Goal: Task Accomplishment & Management: Manage account settings

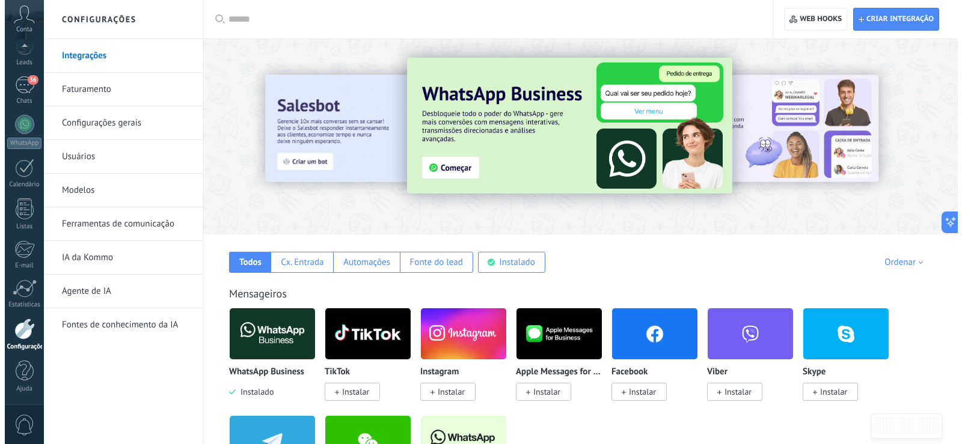
scroll to position [18, 0]
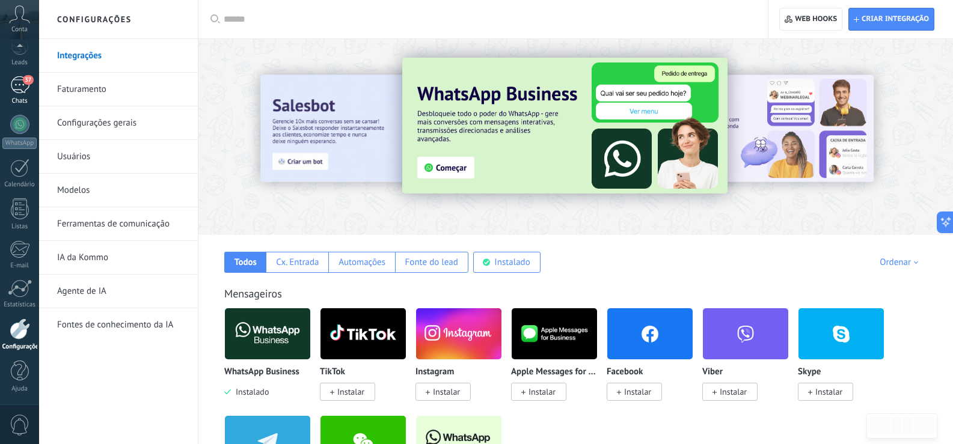
click at [22, 91] on div "37" at bounding box center [19, 84] width 19 height 17
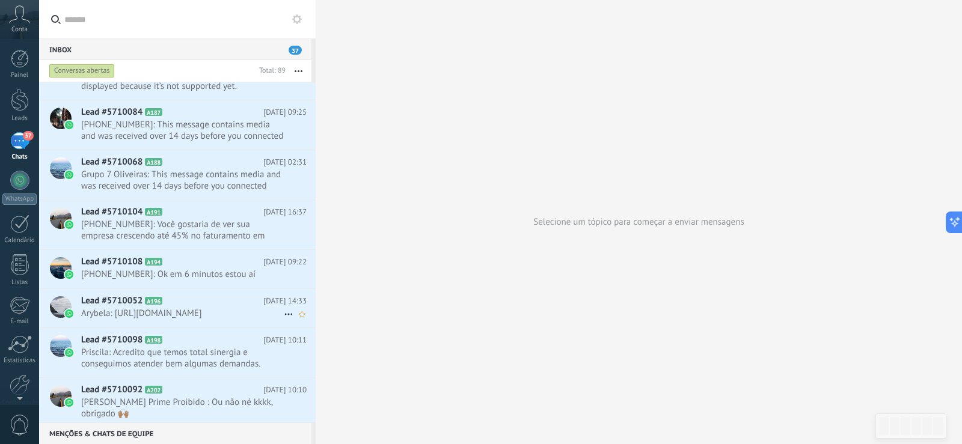
scroll to position [3582, 0]
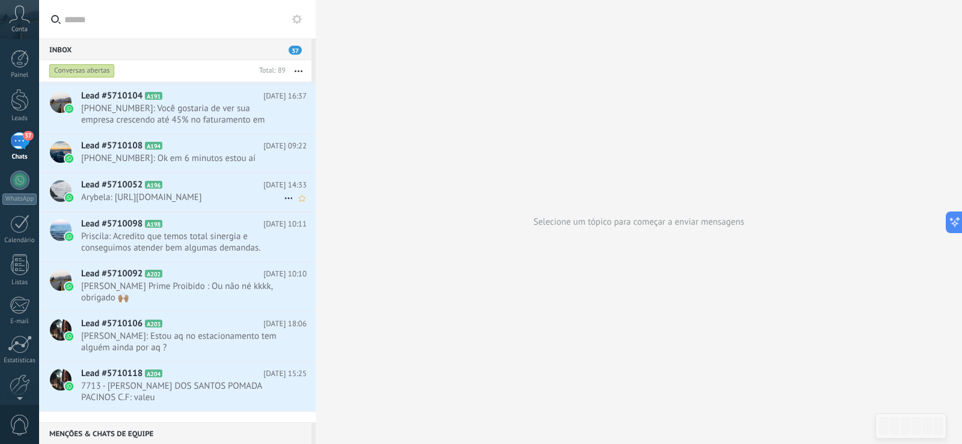
click at [100, 182] on span "Lead #5710052" at bounding box center [111, 185] width 61 height 12
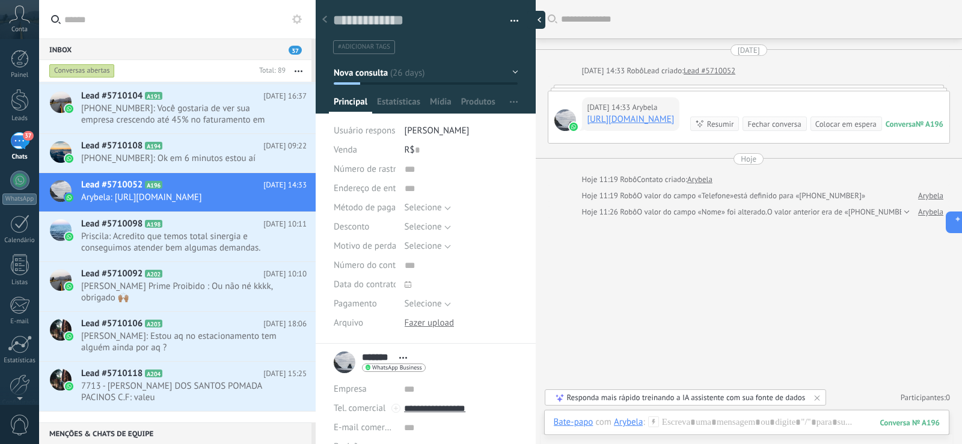
click at [535, 14] on div at bounding box center [536, 20] width 18 height 18
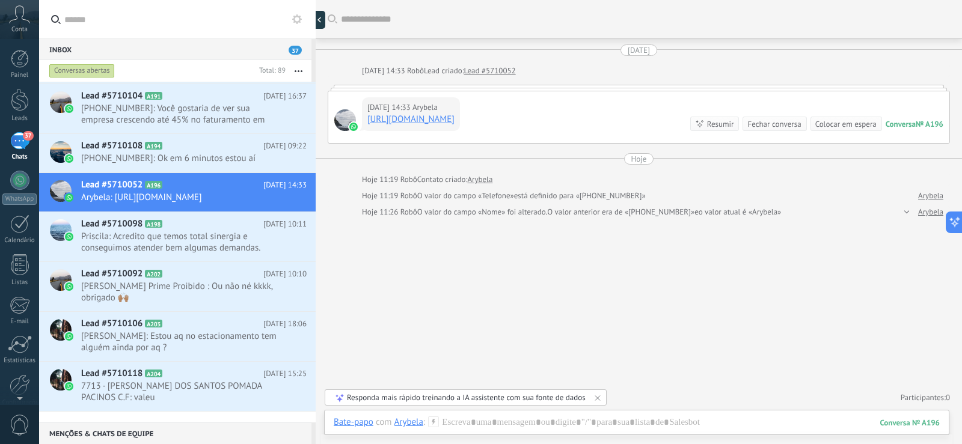
scroll to position [18, 0]
click at [903, 91] on div "[DATE] 14:33 Arybela [URL][DOMAIN_NAME] Conversa № A196 Conversa № A196 Resumir…" at bounding box center [639, 117] width 622 height 53
click at [831, 105] on div "[DATE] 14:33 Arybela [URL][DOMAIN_NAME] Conversa № A196 Conversa № A196 Resumir…" at bounding box center [638, 117] width 621 height 52
click at [338, 90] on div at bounding box center [639, 88] width 622 height 6
drag, startPoint x: 349, startPoint y: 86, endPoint x: 366, endPoint y: 87, distance: 16.3
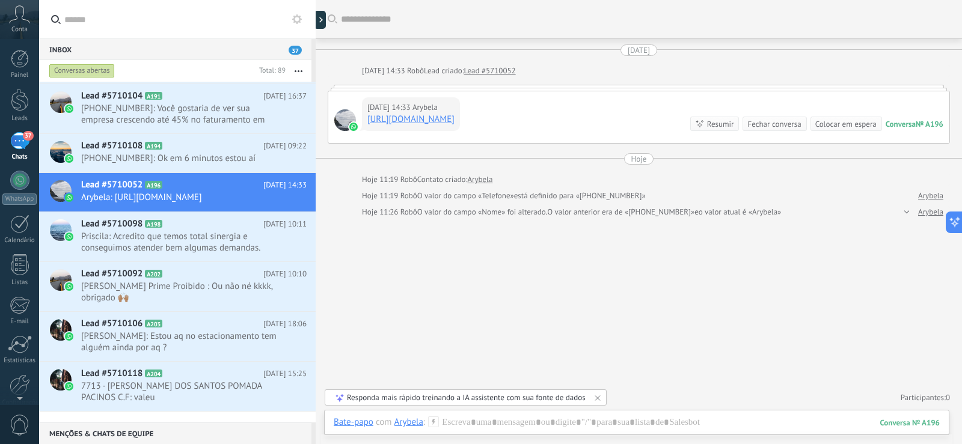
click at [355, 86] on div at bounding box center [639, 88] width 622 height 6
click at [320, 23] on div at bounding box center [323, 20] width 18 height 18
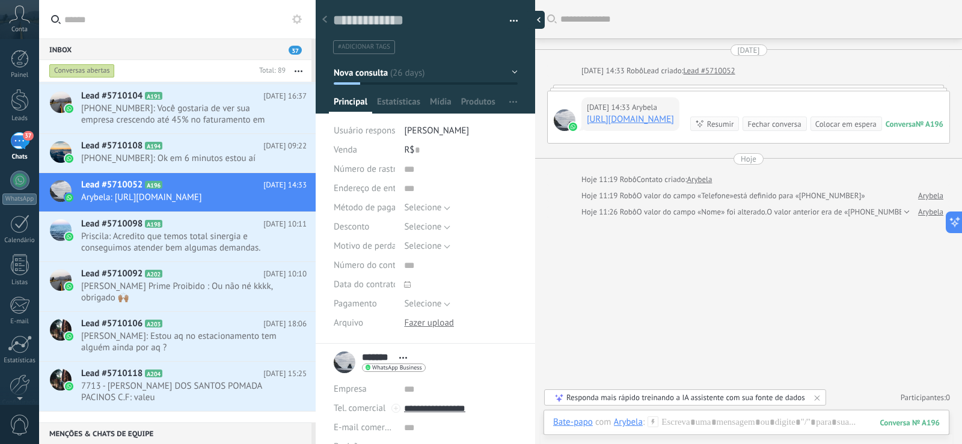
click at [320, 23] on div at bounding box center [324, 19] width 17 height 23
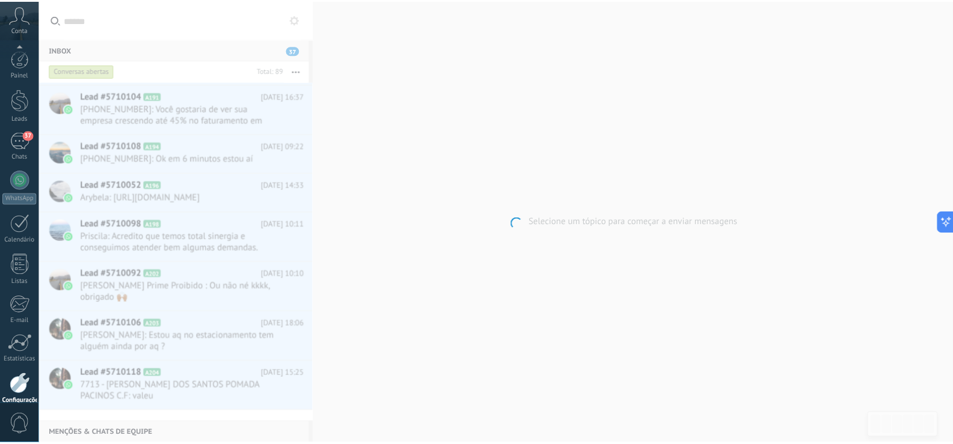
scroll to position [56, 0]
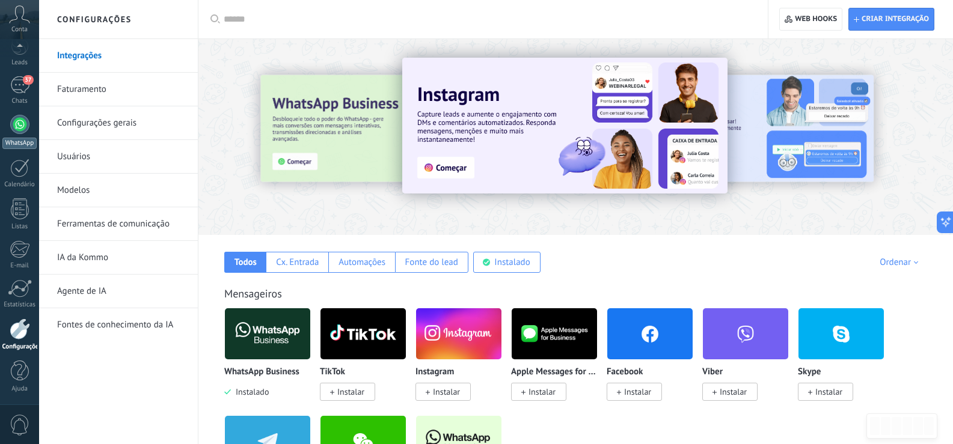
click at [21, 118] on div at bounding box center [19, 124] width 19 height 19
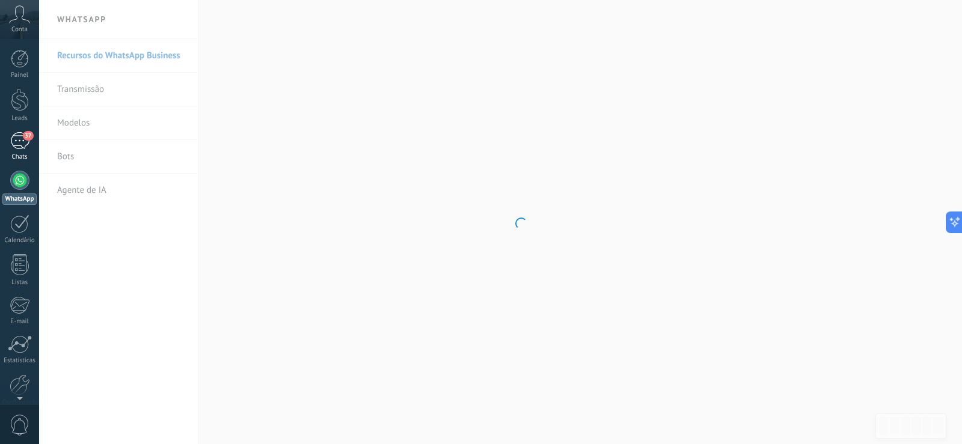
click at [24, 135] on span "37" at bounding box center [28, 136] width 10 height 10
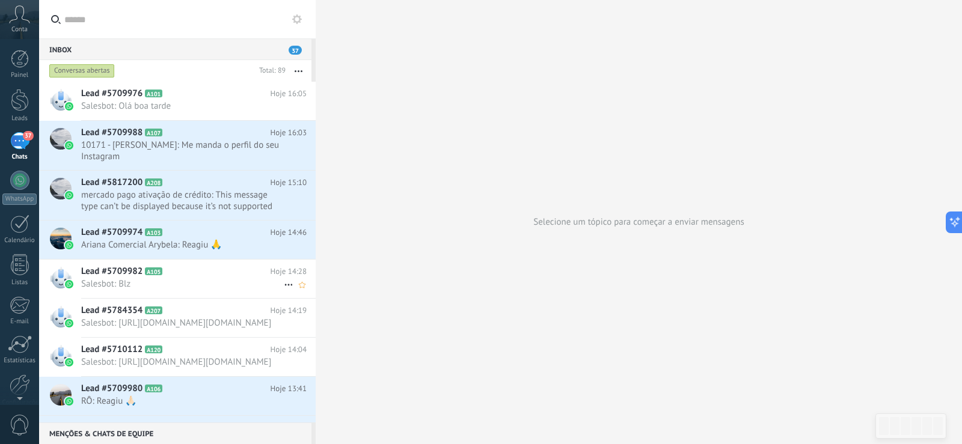
click at [124, 284] on span "Salesbot: Blz" at bounding box center [182, 283] width 203 height 11
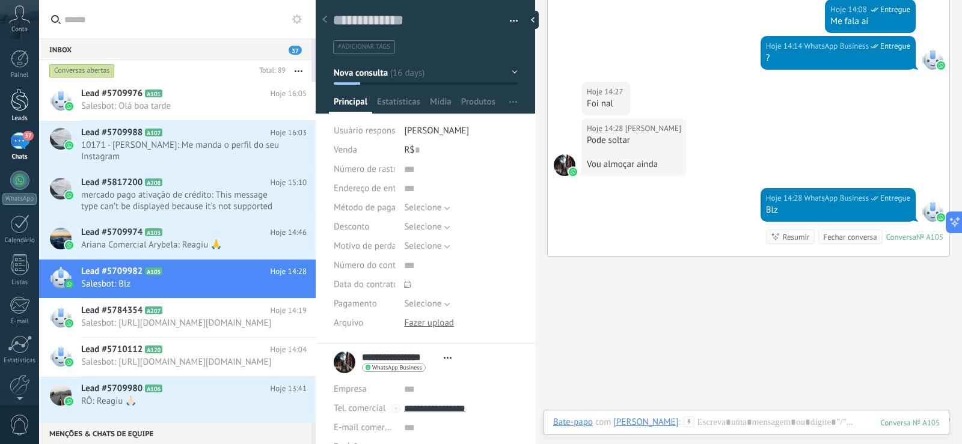
click at [17, 102] on div at bounding box center [20, 100] width 18 height 22
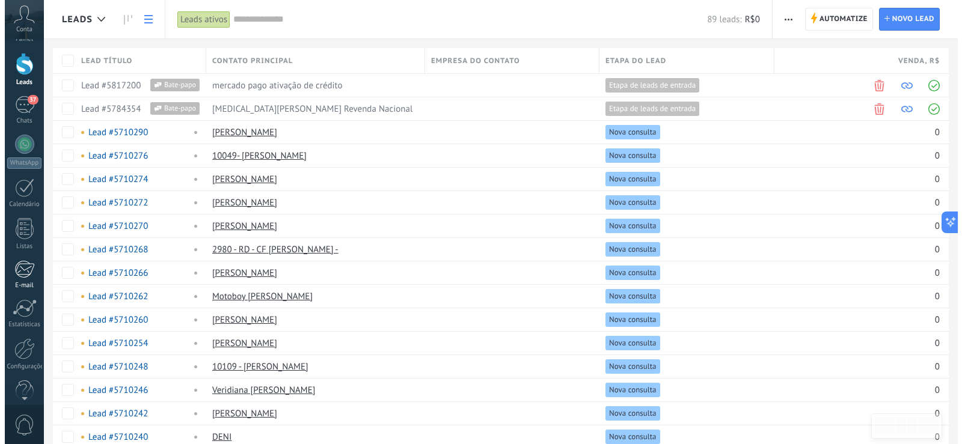
scroll to position [56, 0]
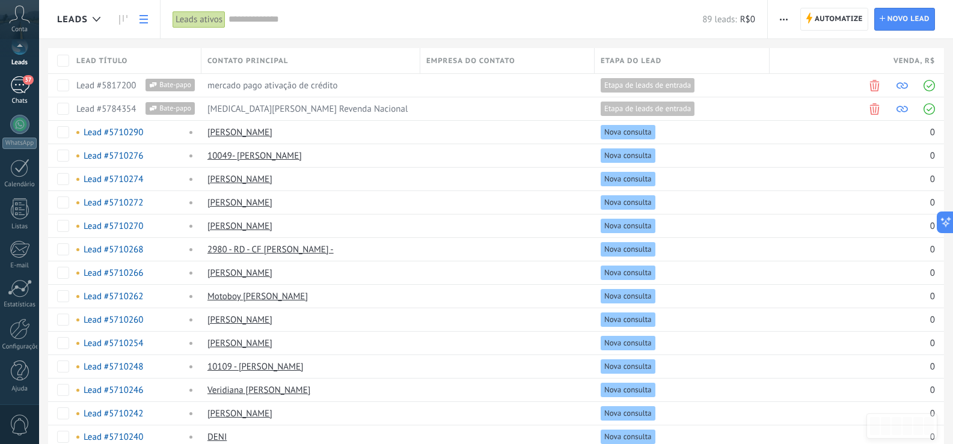
click at [22, 91] on div "37" at bounding box center [19, 84] width 19 height 17
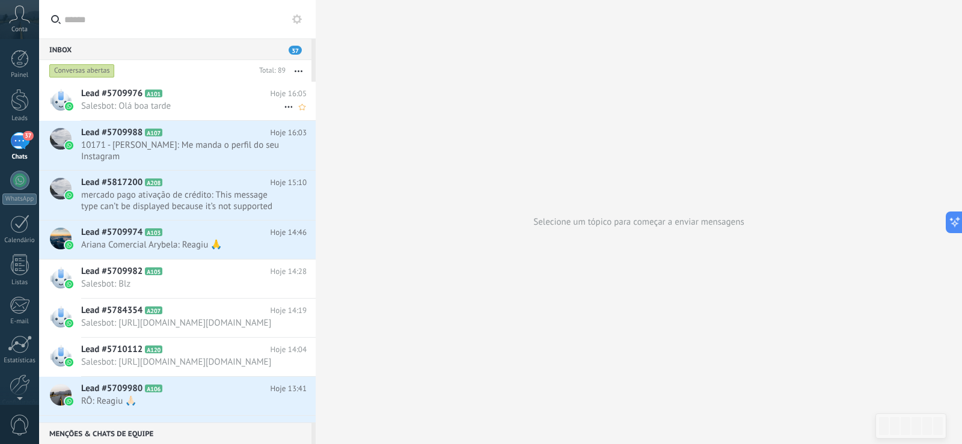
click at [93, 94] on span "Lead #5709976" at bounding box center [111, 94] width 61 height 12
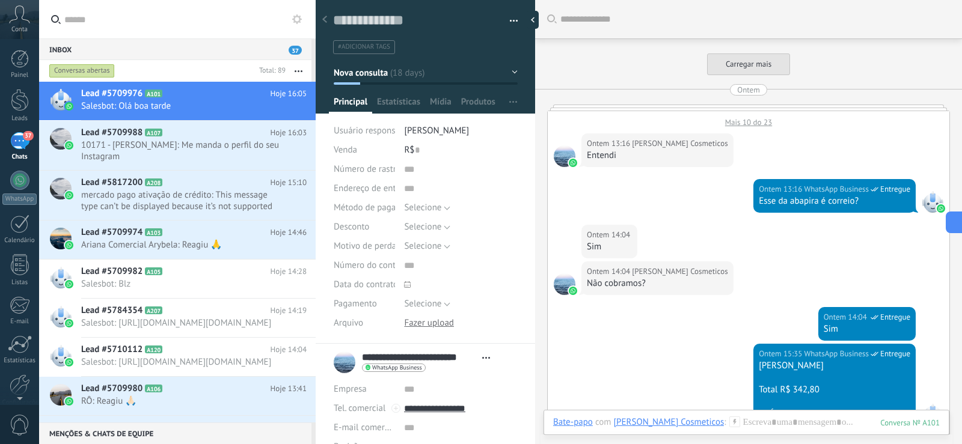
scroll to position [1120, 0]
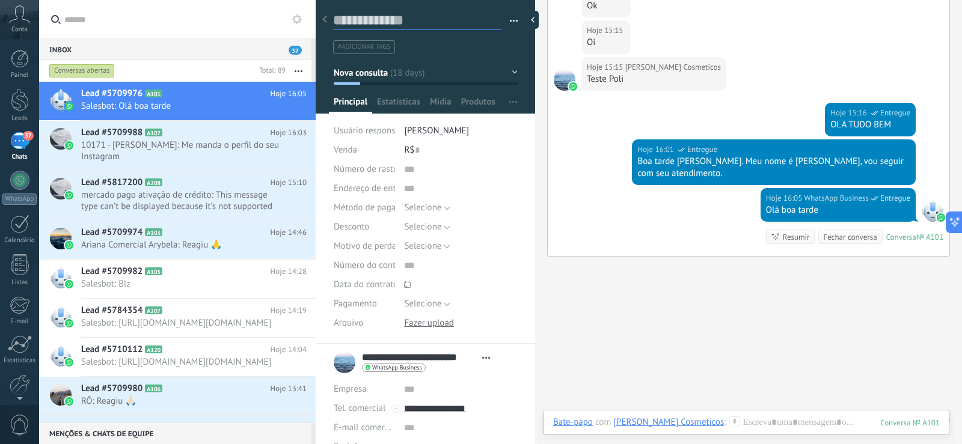
click at [406, 16] on textarea at bounding box center [417, 20] width 168 height 19
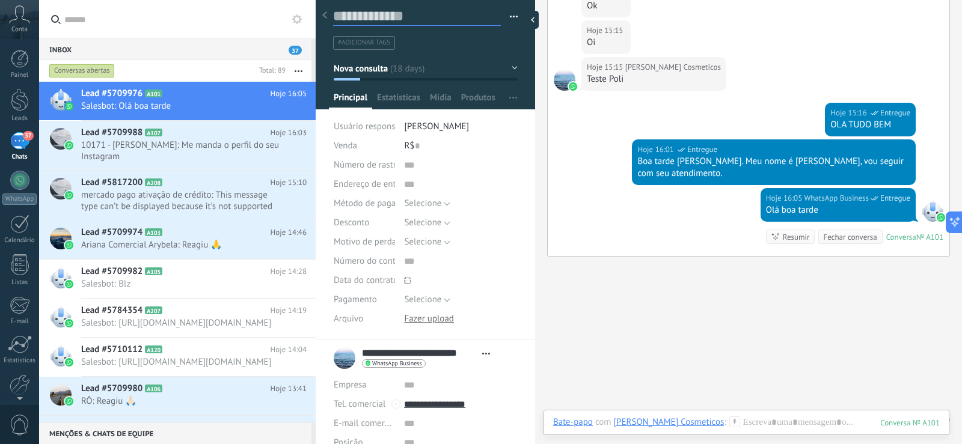
scroll to position [0, 0]
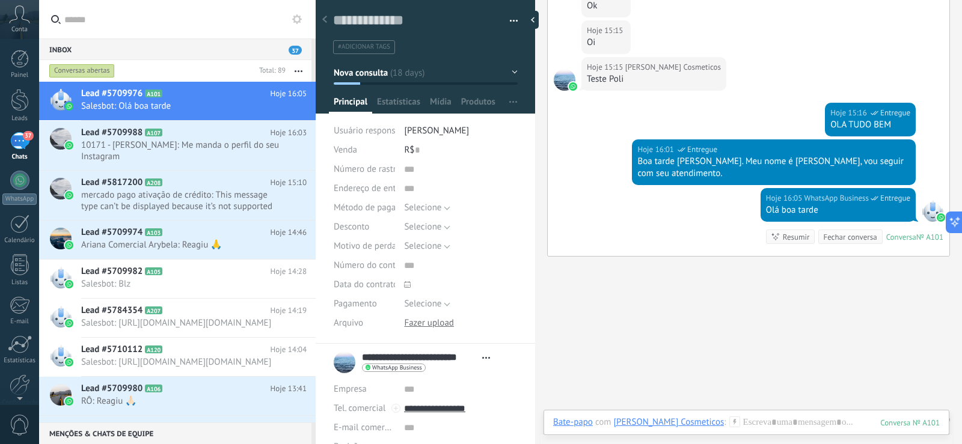
click at [540, 16] on div at bounding box center [536, 20] width 18 height 18
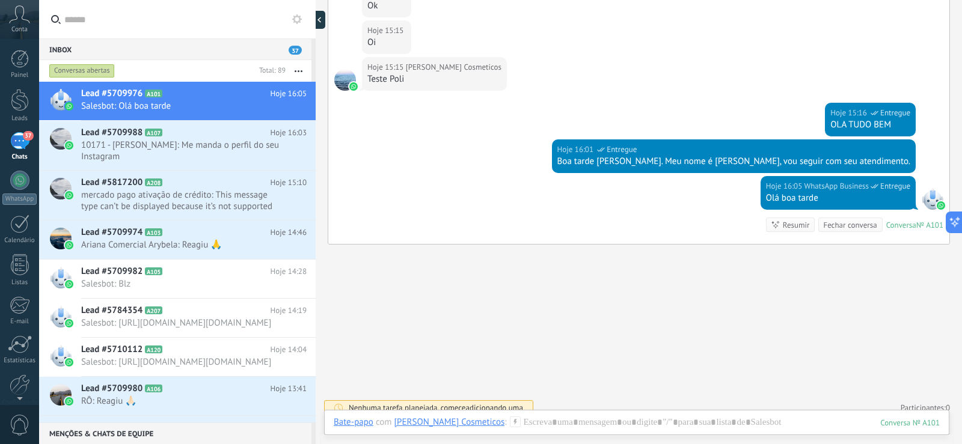
type textarea "**********"
